Goal: Task Accomplishment & Management: Use online tool/utility

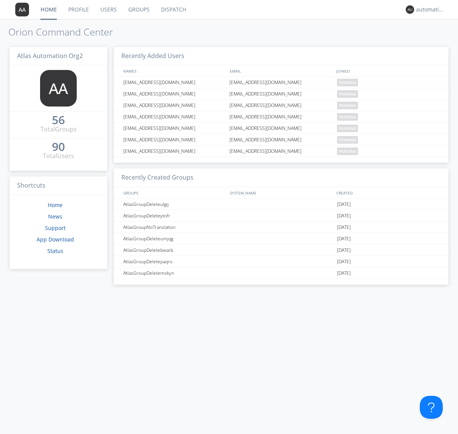
click at [173, 10] on link "Dispatch" at bounding box center [173, 9] width 37 height 19
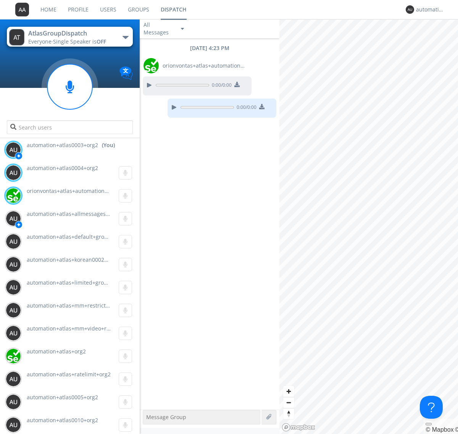
click at [125, 37] on div "button" at bounding box center [126, 37] width 6 height 3
click at [0, 0] on span "AtlasGroupDispatch2" at bounding box center [0, 0] width 0 height 0
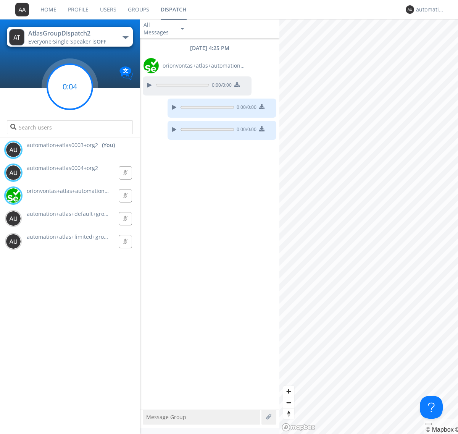
click at [70, 87] on g at bounding box center [69, 86] width 45 height 45
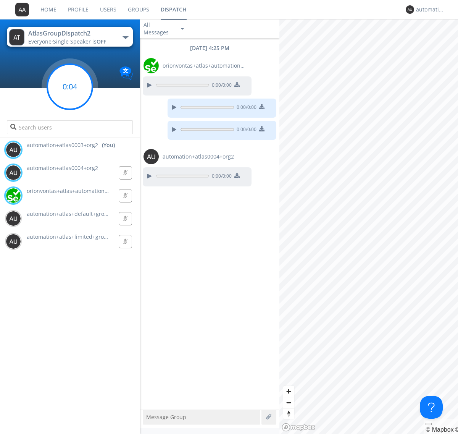
click at [70, 87] on g at bounding box center [69, 86] width 45 height 45
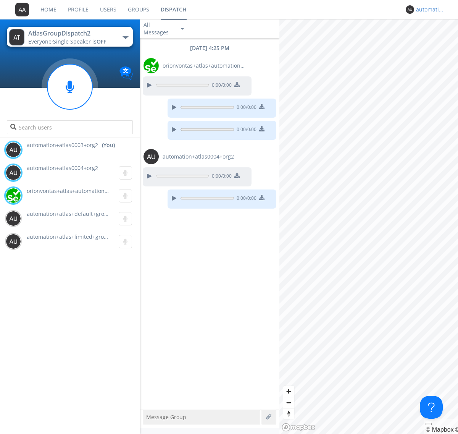
click at [428, 10] on div "automation+atlas0003+org2" at bounding box center [430, 10] width 29 height 8
click at [434, 40] on div "Log Out" at bounding box center [434, 41] width 39 height 14
